Goal: Find specific page/section: Find specific page/section

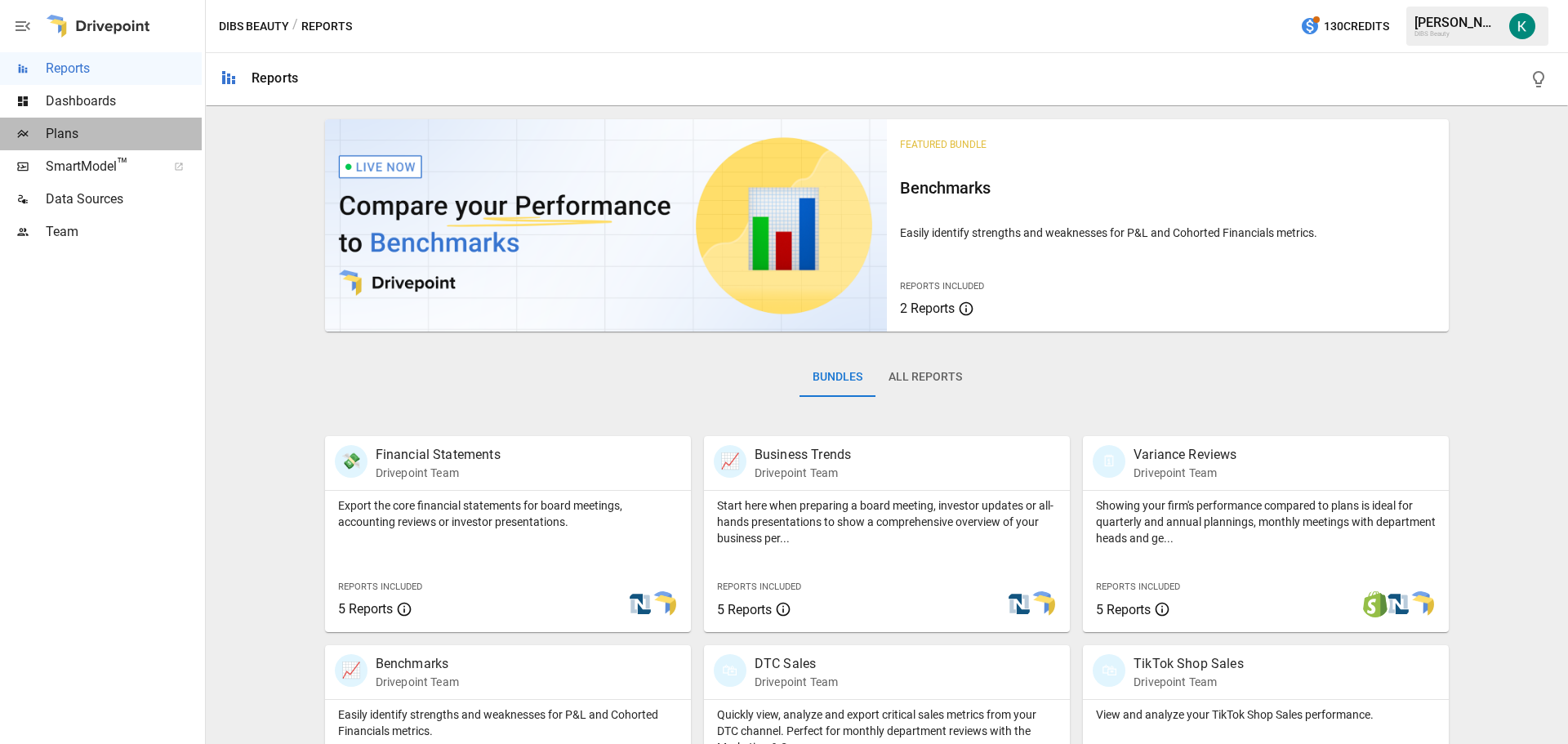
click at [72, 120] on div "Plans" at bounding box center [101, 134] width 201 height 33
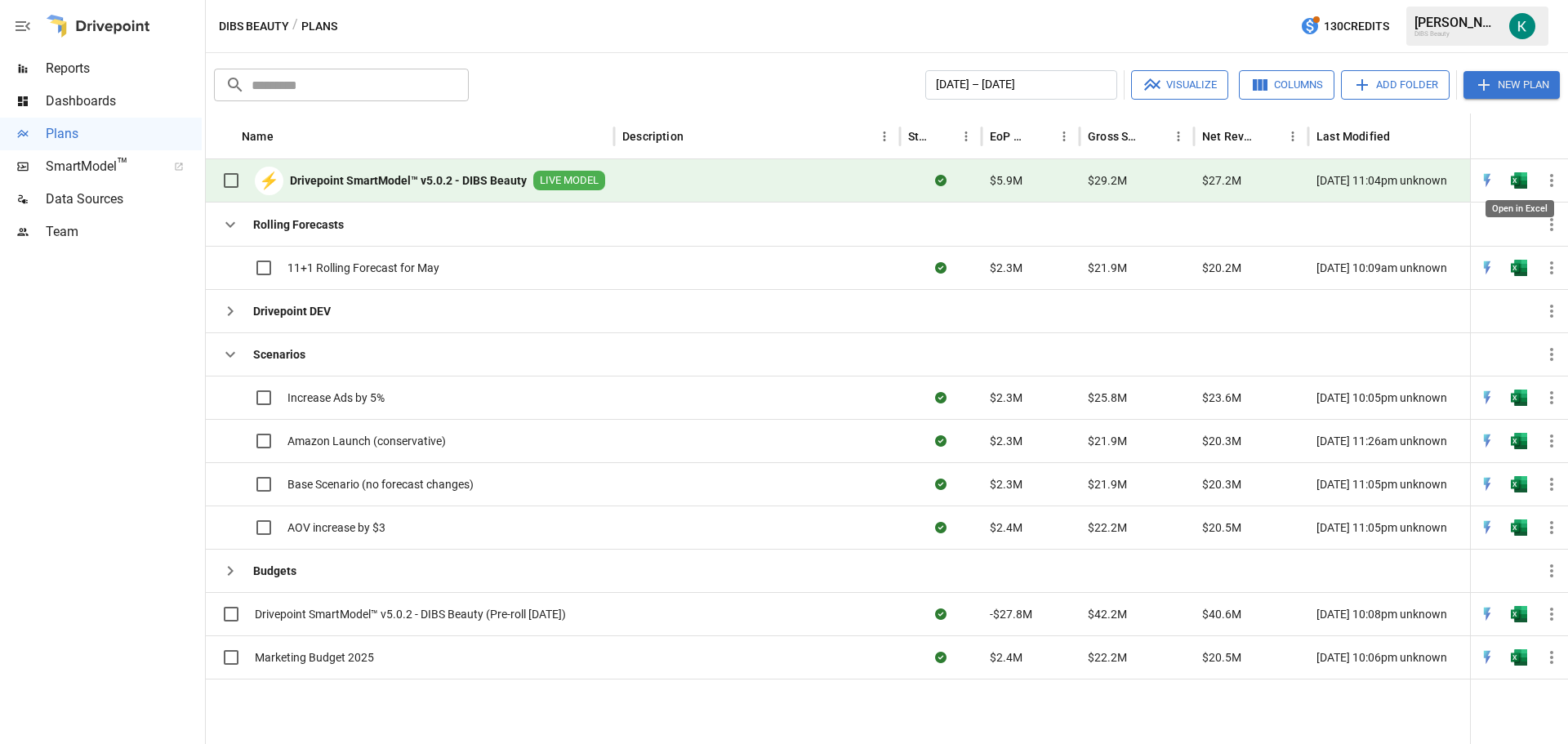
click at [1521, 184] on img "Open in Excel" at bounding box center [1519, 181] width 16 height 16
click at [1546, 181] on icon "button" at bounding box center [1552, 181] width 20 height 20
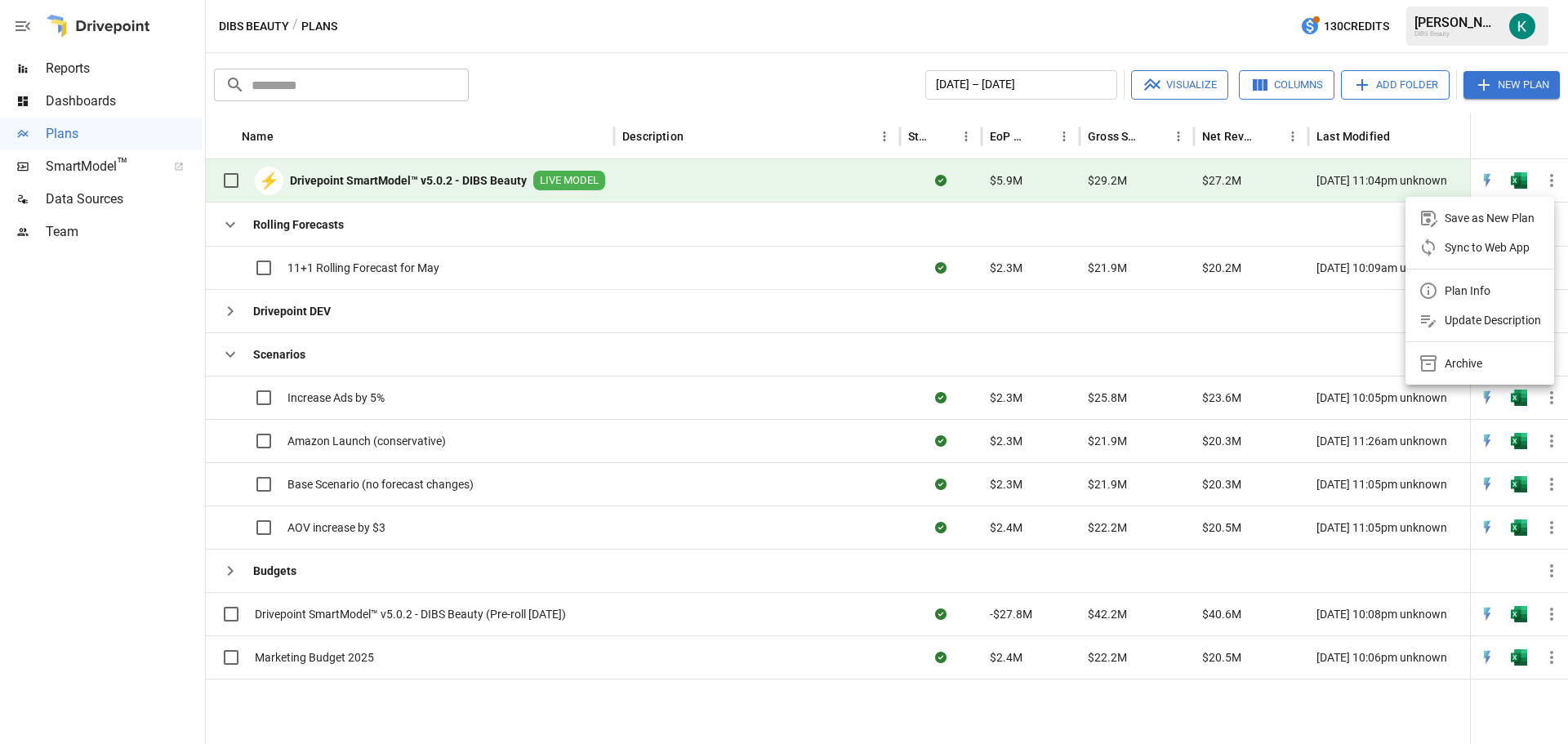
click at [449, 175] on div at bounding box center [784, 372] width 1568 height 744
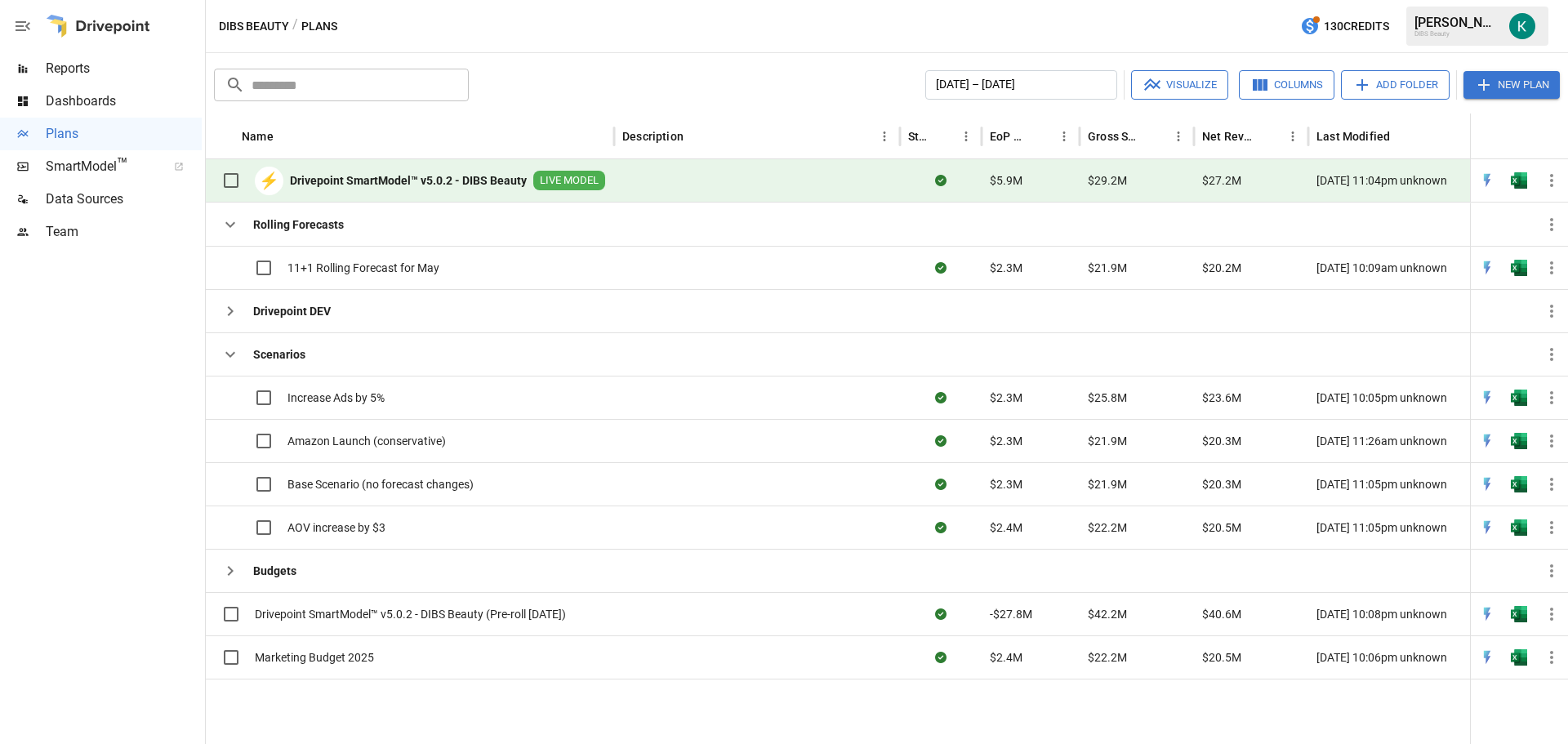
click at [464, 187] on b "Drivepoint SmartModel™ v5.0.2 - DIBS Beauty" at bounding box center [408, 181] width 237 height 16
click at [1555, 184] on icon "button" at bounding box center [1552, 181] width 20 height 20
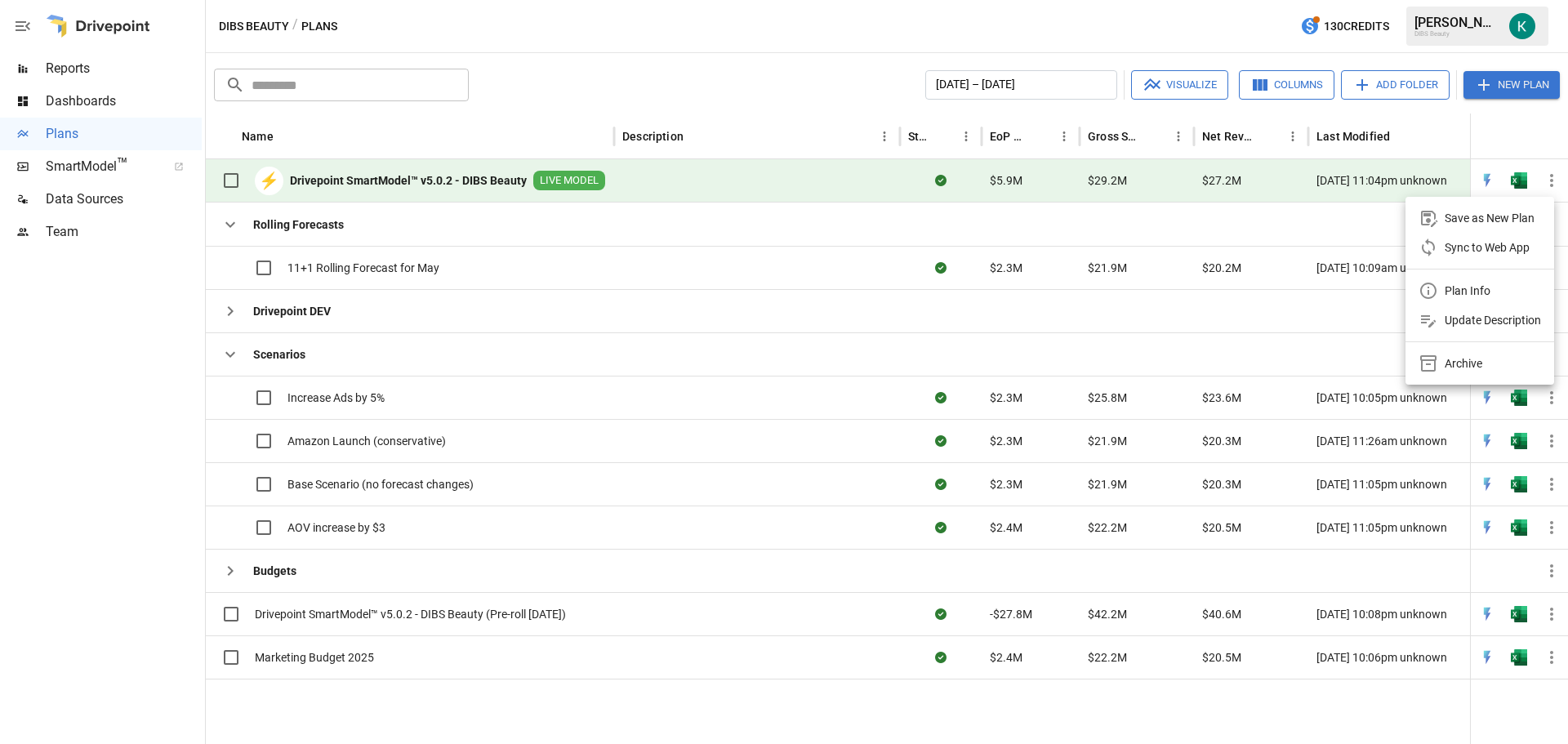
click at [100, 170] on div at bounding box center [784, 372] width 1568 height 744
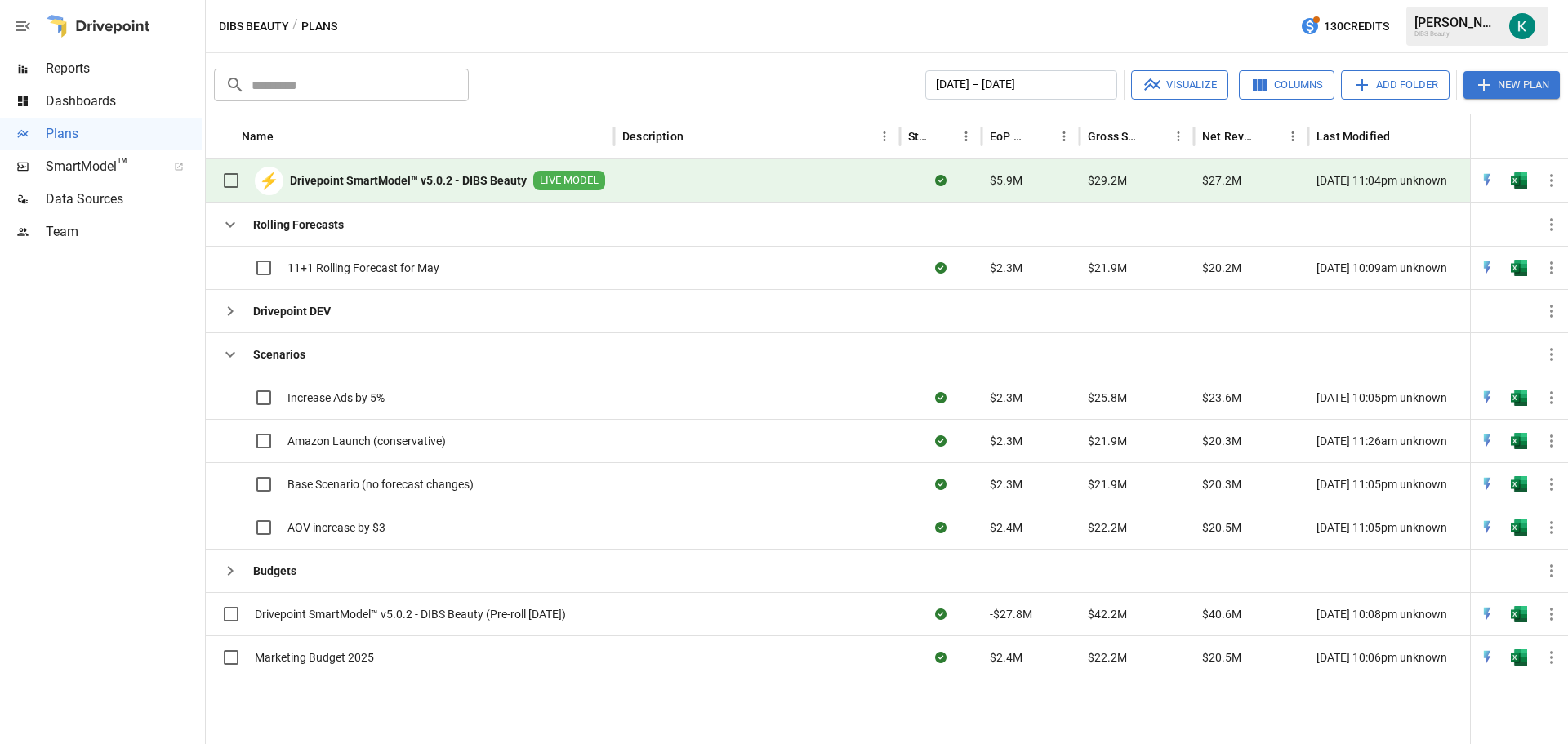
click at [97, 165] on span "SmartModel ™" at bounding box center [101, 167] width 110 height 20
